Goal: Task Accomplishment & Management: Complete application form

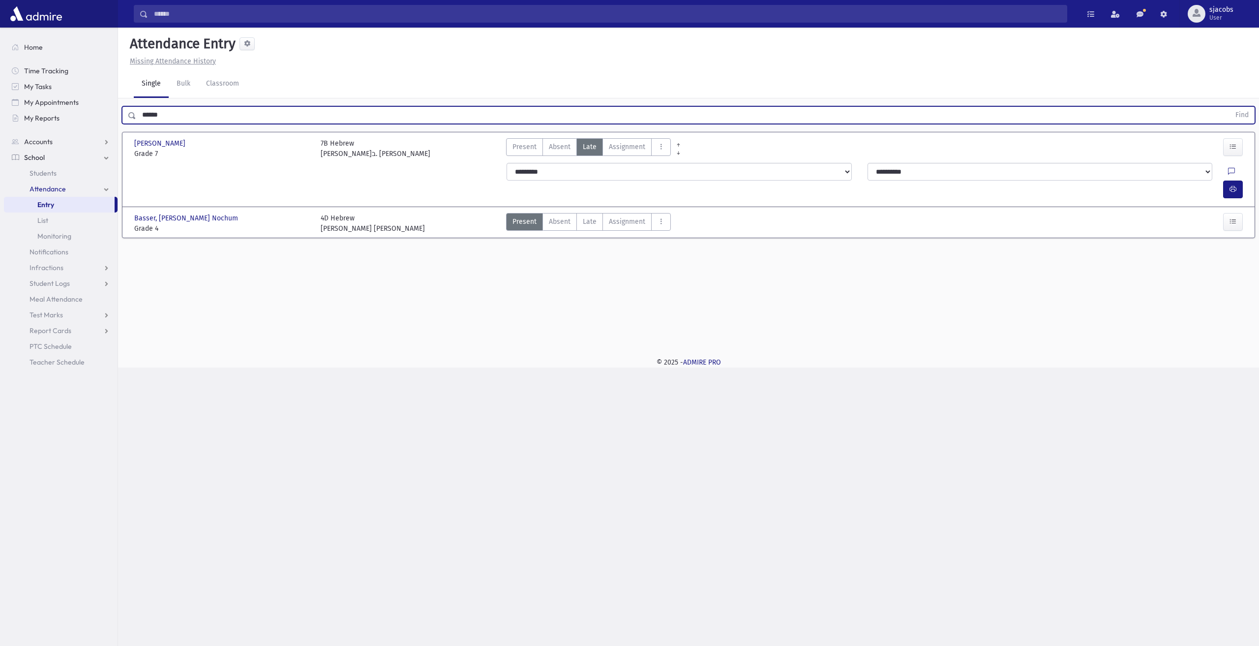
drag, startPoint x: 128, startPoint y: 121, endPoint x: 0, endPoint y: 123, distance: 127.9
click at [0, 123] on div "Search Results All Accounts" at bounding box center [629, 323] width 1259 height 646
type input "****"
click at [1230, 107] on button "Find" at bounding box center [1242, 115] width 25 height 17
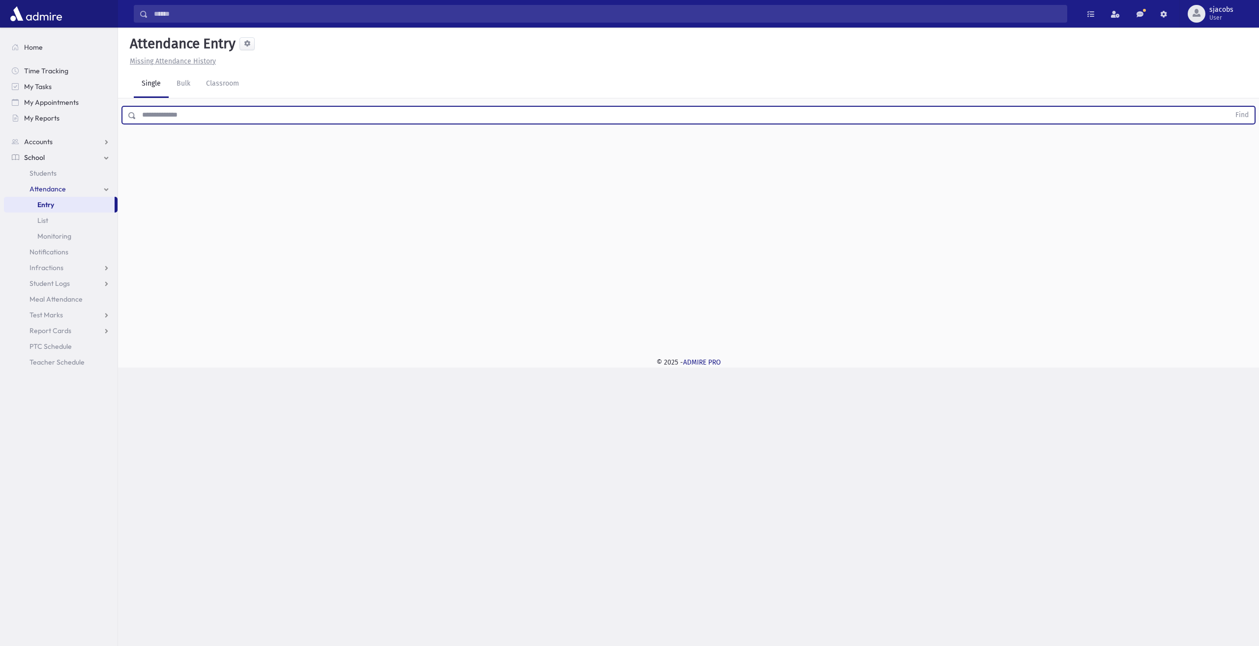
click at [174, 119] on input "text" at bounding box center [683, 115] width 1094 height 18
click at [1230, 107] on button "Find" at bounding box center [1242, 115] width 25 height 17
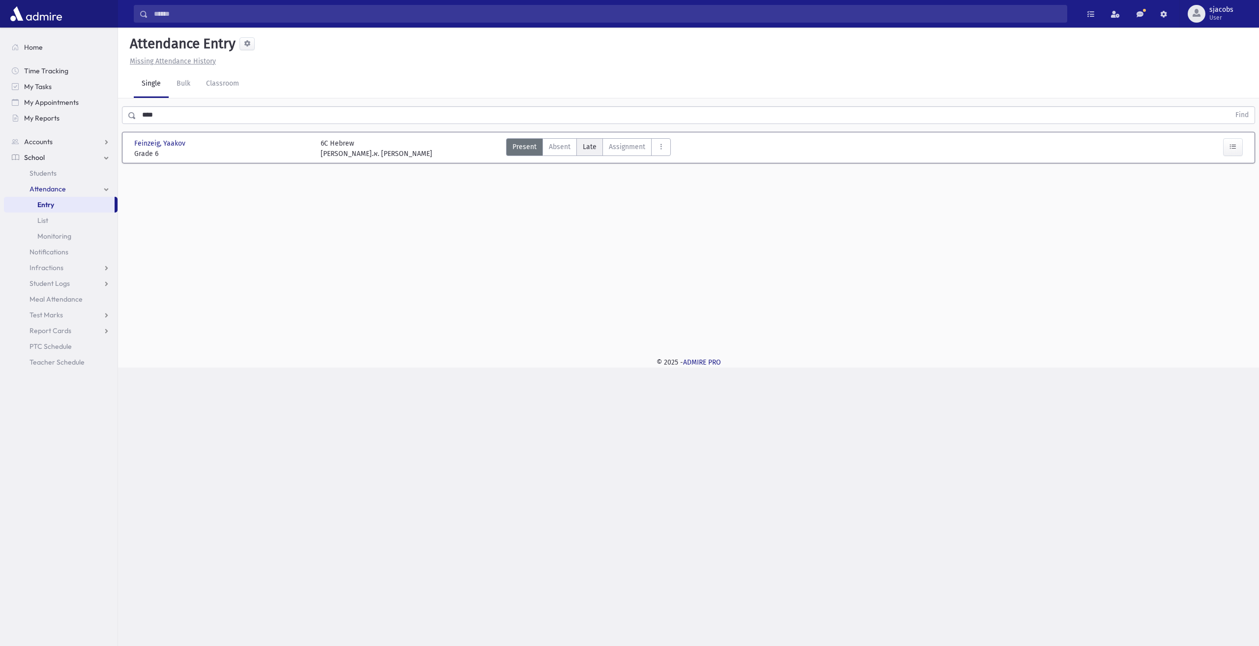
click at [593, 146] on span "Late" at bounding box center [590, 147] width 14 height 10
click at [651, 144] on button "AttTypes" at bounding box center [661, 147] width 20 height 18
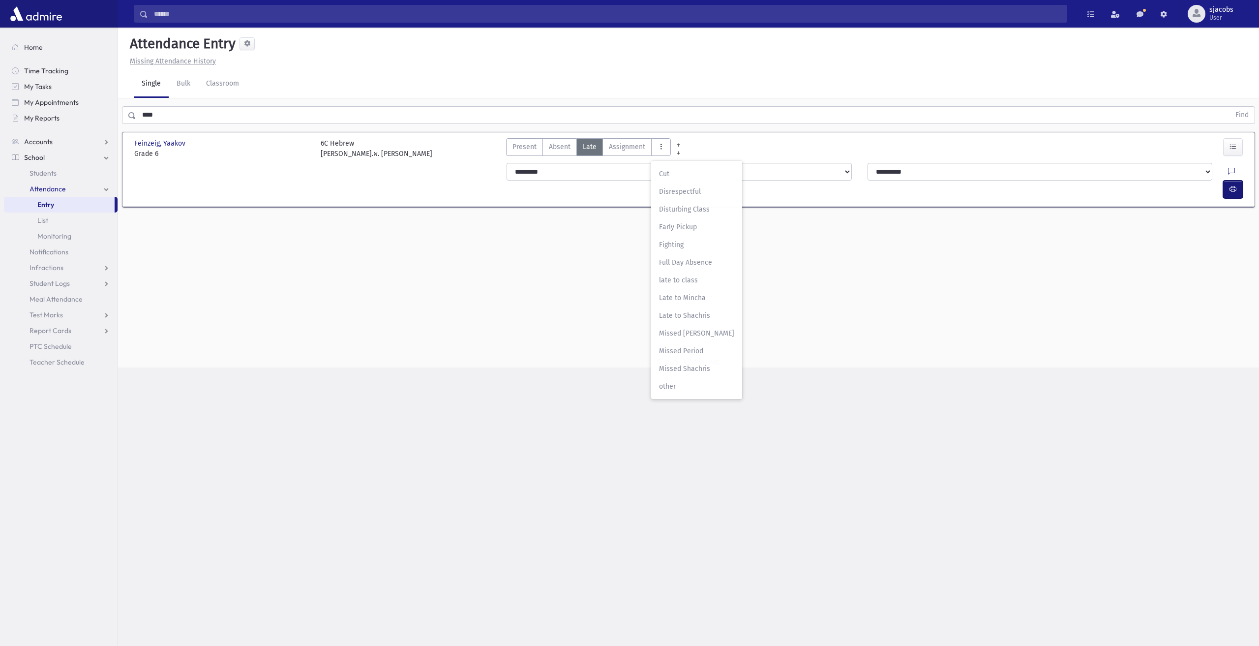
click at [1237, 181] on button "button" at bounding box center [1233, 190] width 20 height 18
drag, startPoint x: 204, startPoint y: 121, endPoint x: 0, endPoint y: 121, distance: 203.6
click at [0, 119] on div "Search Results All Accounts" at bounding box center [629, 323] width 1259 height 646
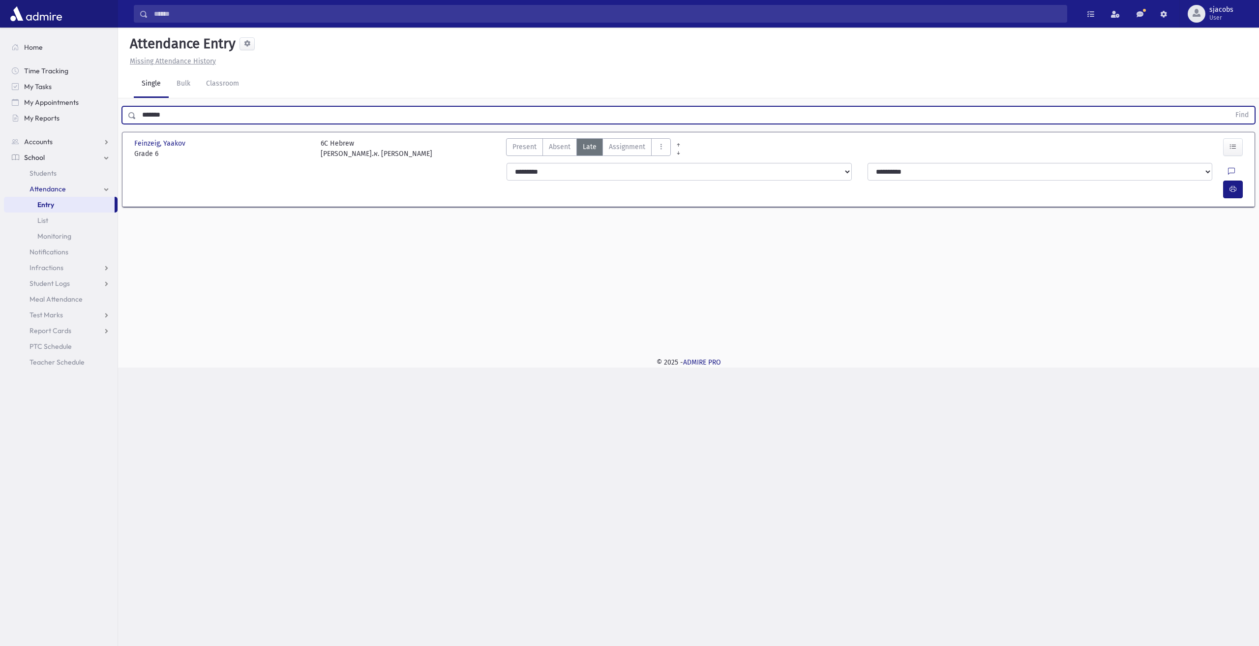
click at [1230, 107] on button "Find" at bounding box center [1242, 115] width 25 height 17
click at [591, 143] on span "Late" at bounding box center [590, 147] width 14 height 10
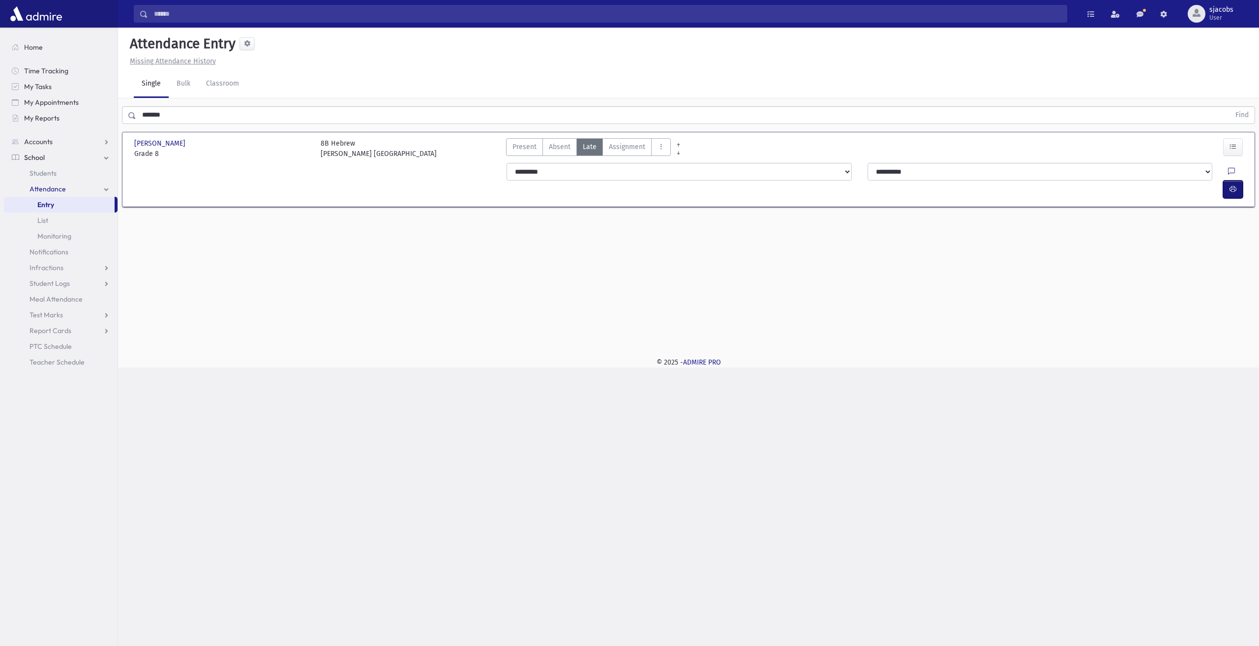
click at [1242, 181] on button "button" at bounding box center [1233, 190] width 20 height 18
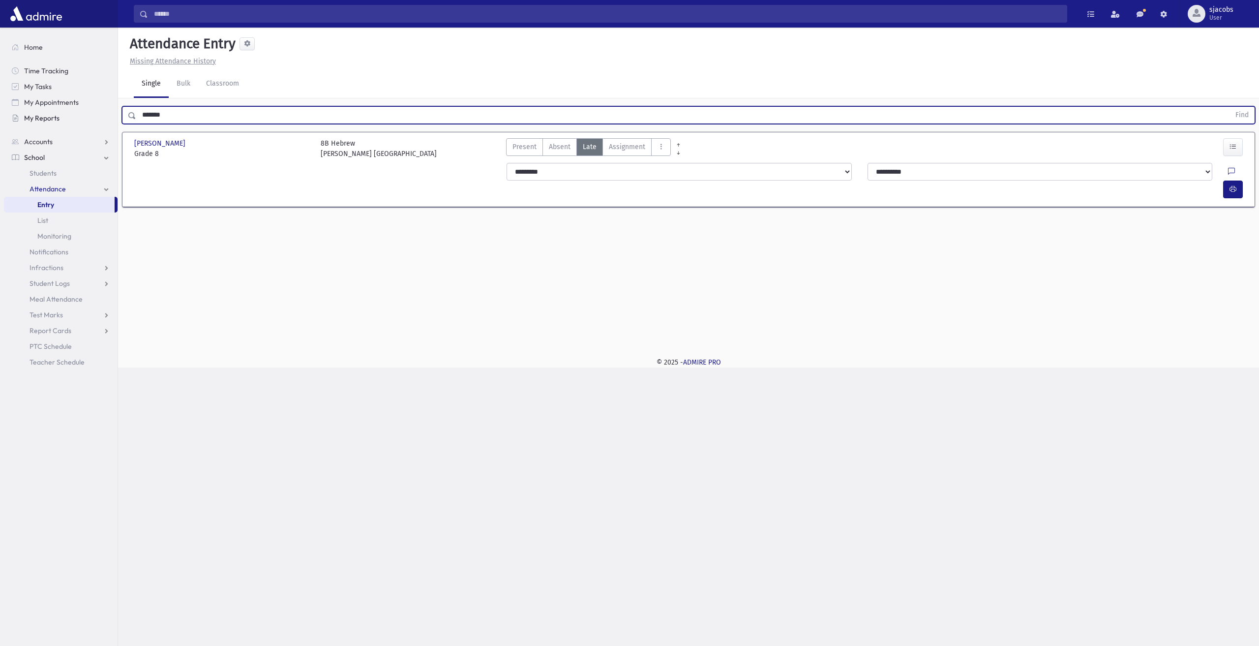
drag, startPoint x: 185, startPoint y: 114, endPoint x: 33, endPoint y: 118, distance: 151.5
click at [36, 119] on div "Search Results All Accounts" at bounding box center [629, 323] width 1259 height 646
type input "*****"
click at [1230, 107] on button "Find" at bounding box center [1242, 115] width 25 height 17
